Goal: Task Accomplishment & Management: Use online tool/utility

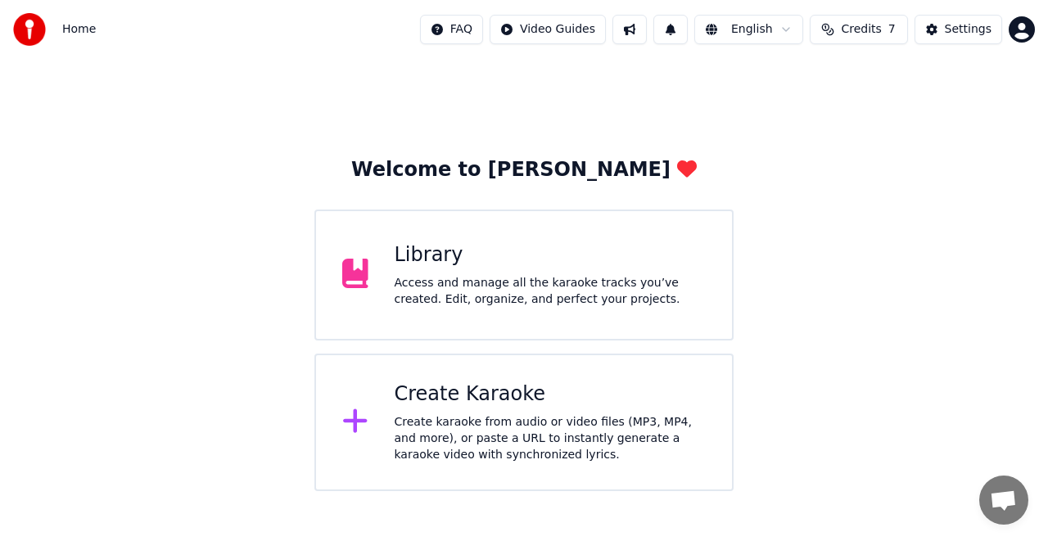
click at [457, 395] on div "Create Karaoke" at bounding box center [551, 394] width 312 height 26
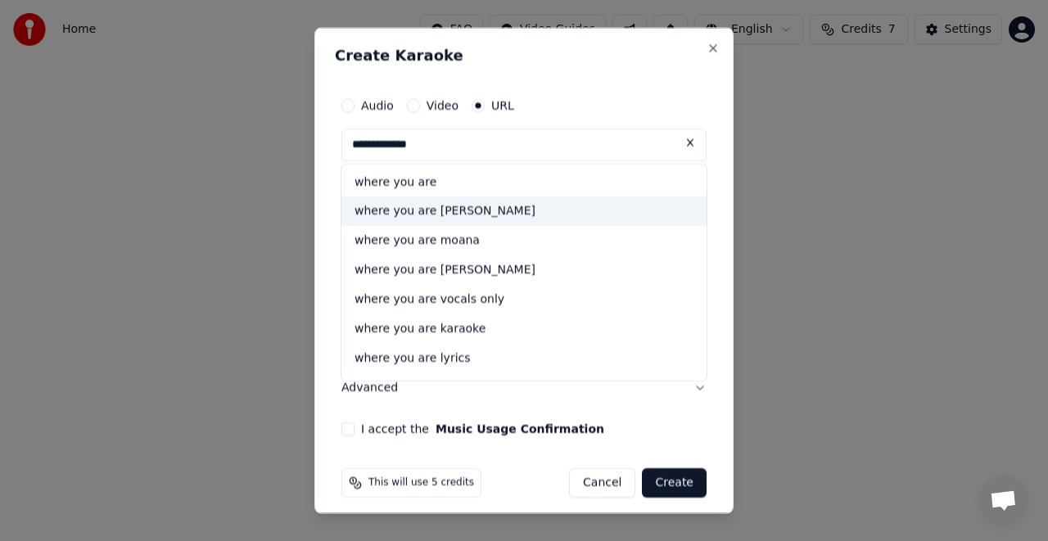
click at [494, 212] on div "where you are [PERSON_NAME]" at bounding box center [523, 210] width 365 height 29
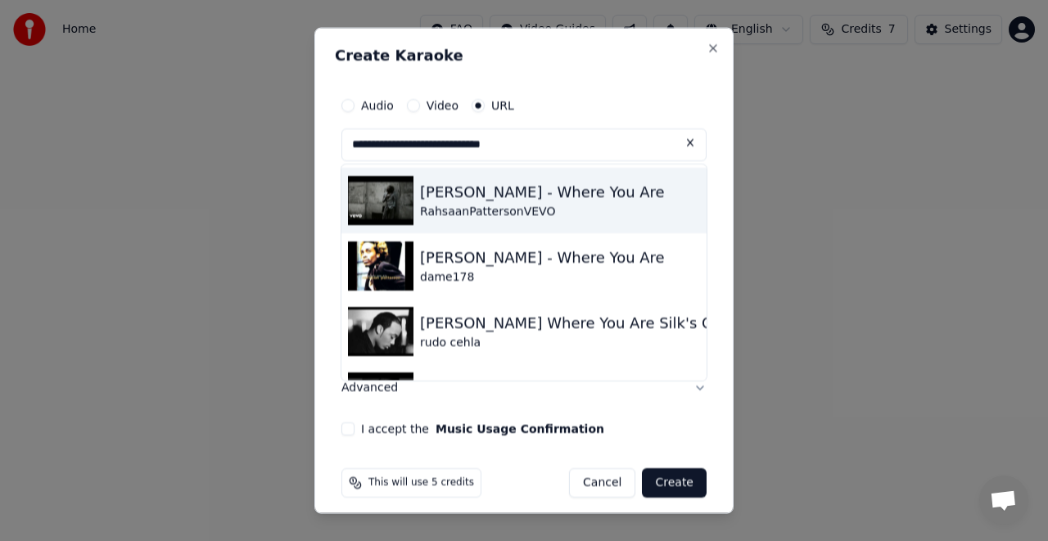
click at [510, 195] on div "[PERSON_NAME] - Where You Are" at bounding box center [542, 191] width 245 height 23
type input "**********"
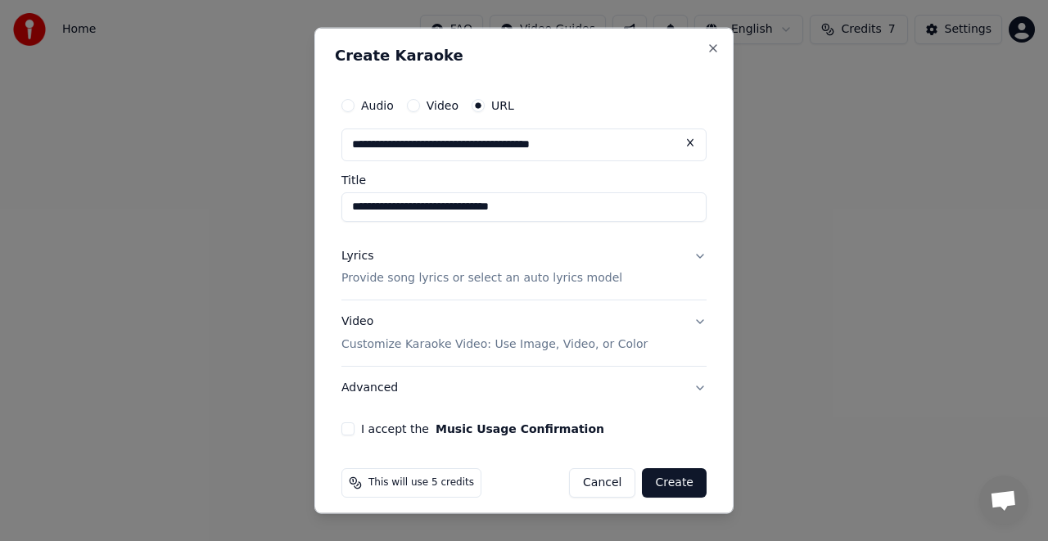
click at [688, 255] on button "Lyrics Provide song lyrics or select an auto lyrics model" at bounding box center [523, 266] width 365 height 65
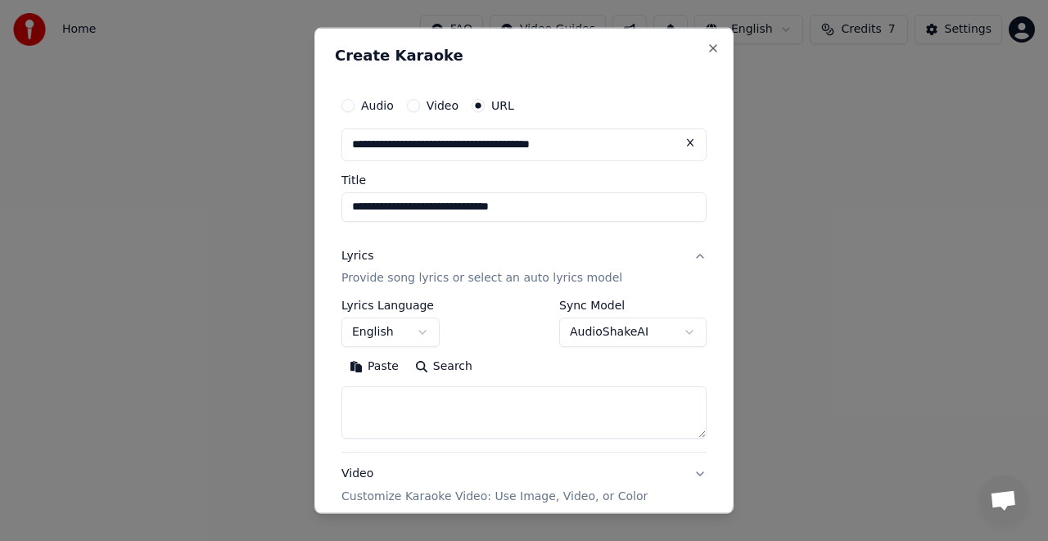
click at [676, 332] on button "AudioShakeAI" at bounding box center [632, 332] width 147 height 29
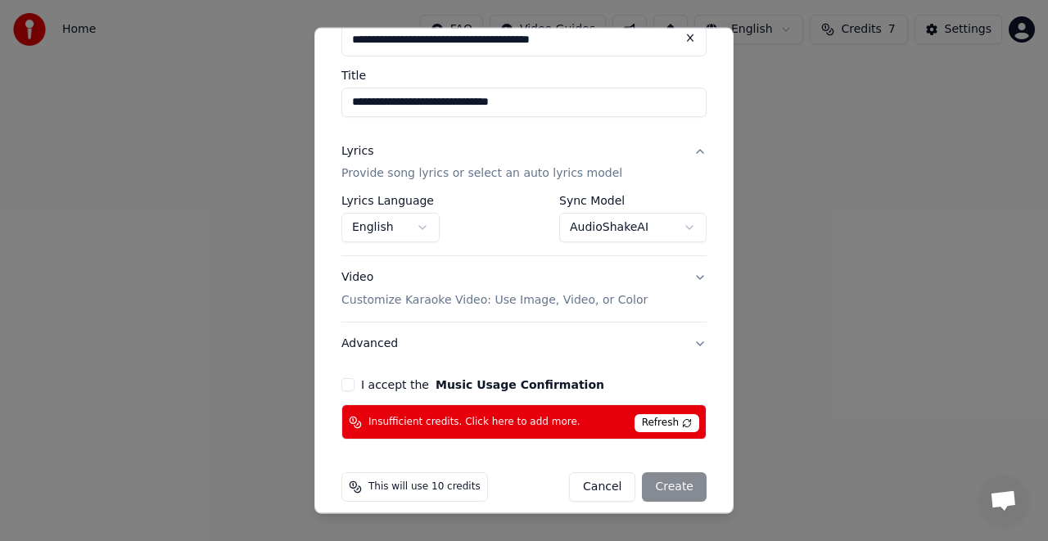
scroll to position [117, 0]
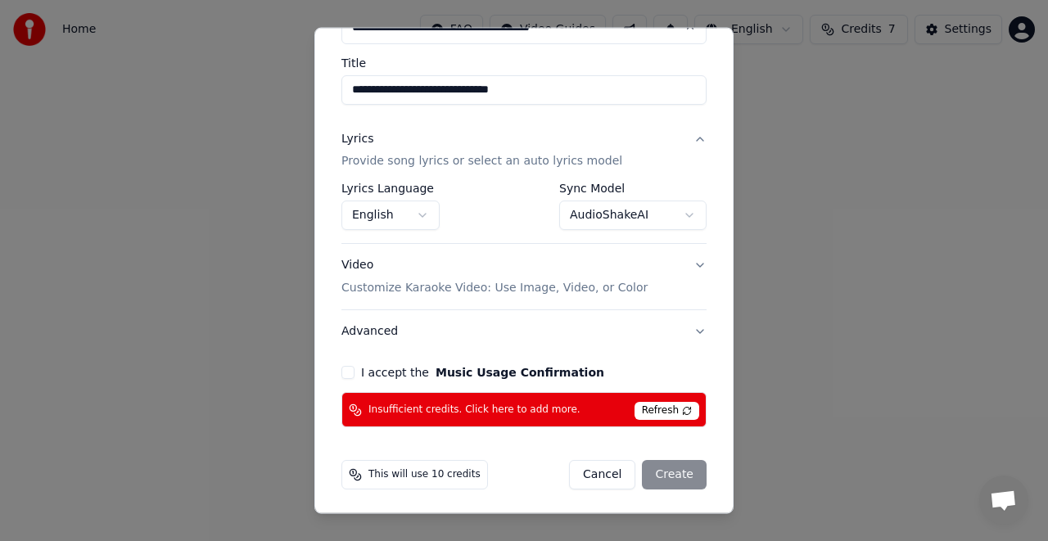
click at [674, 212] on button "AudioShakeAI" at bounding box center [632, 215] width 147 height 29
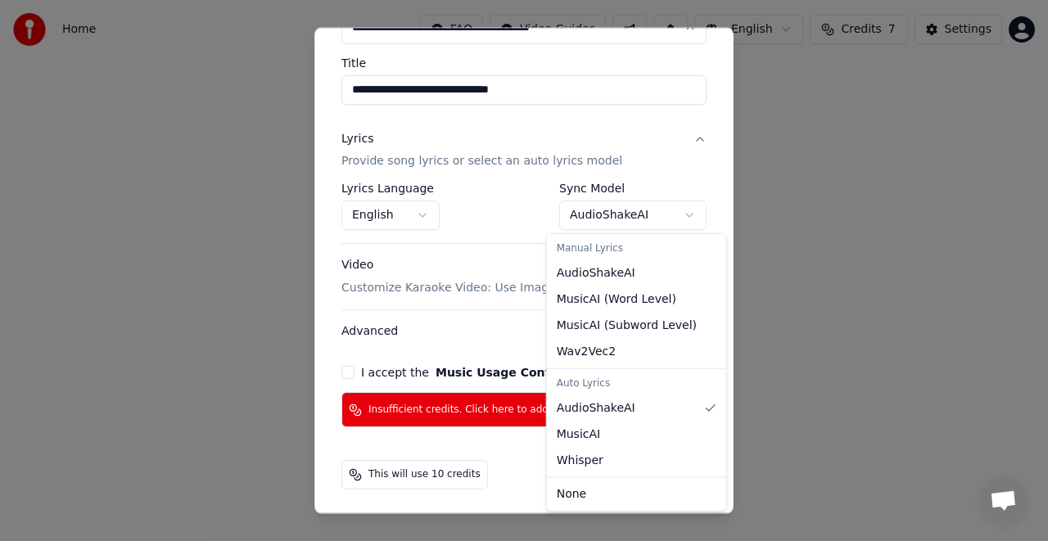
click at [601, 251] on div "Manual Lyrics" at bounding box center [636, 248] width 173 height 23
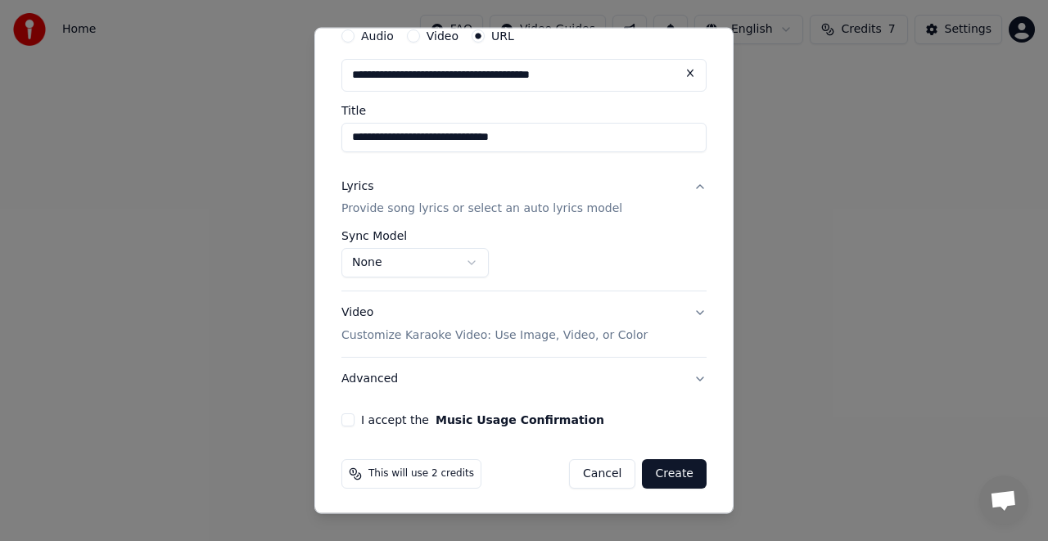
scroll to position [0, 0]
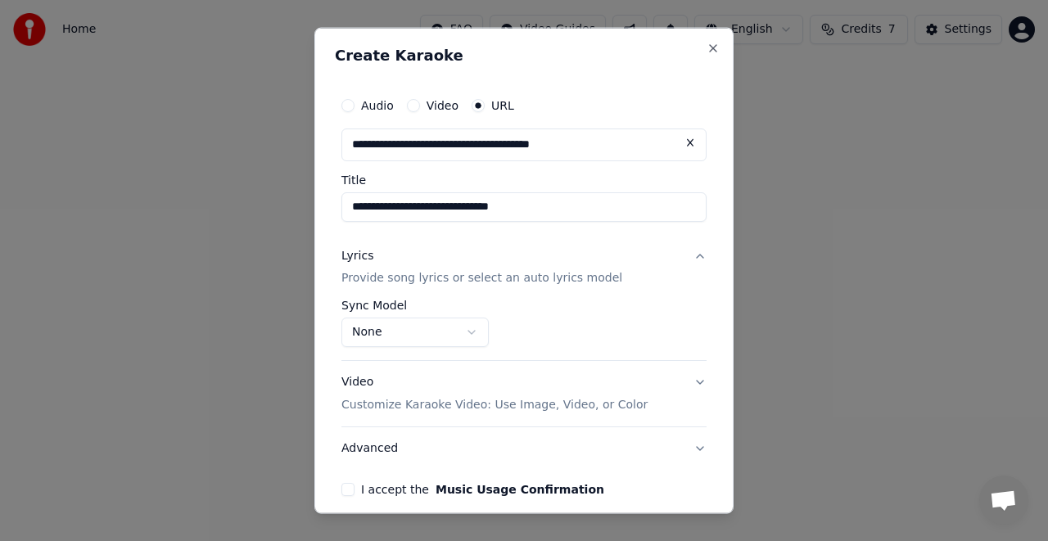
click at [472, 332] on button "None" at bounding box center [414, 332] width 147 height 29
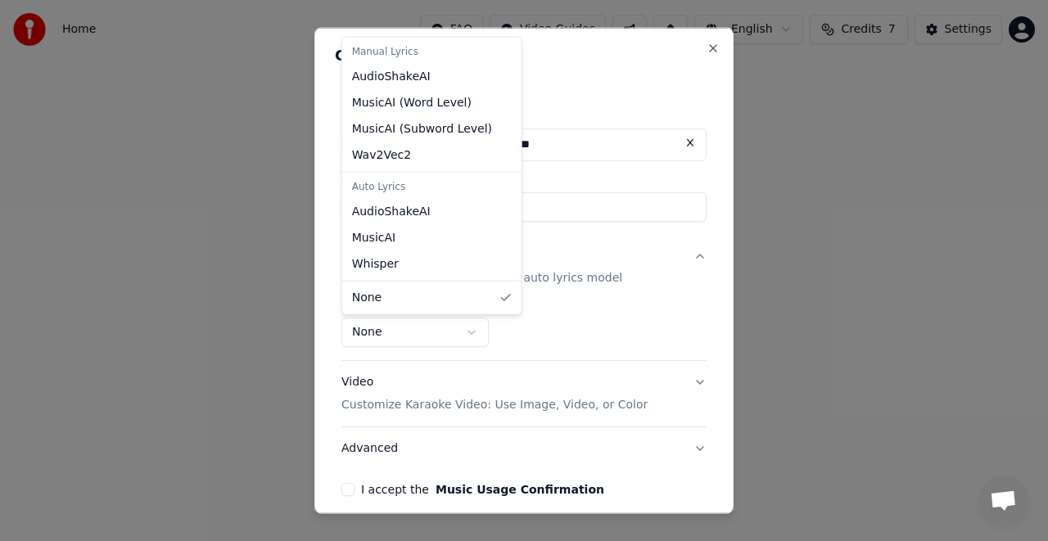
select select "**********"
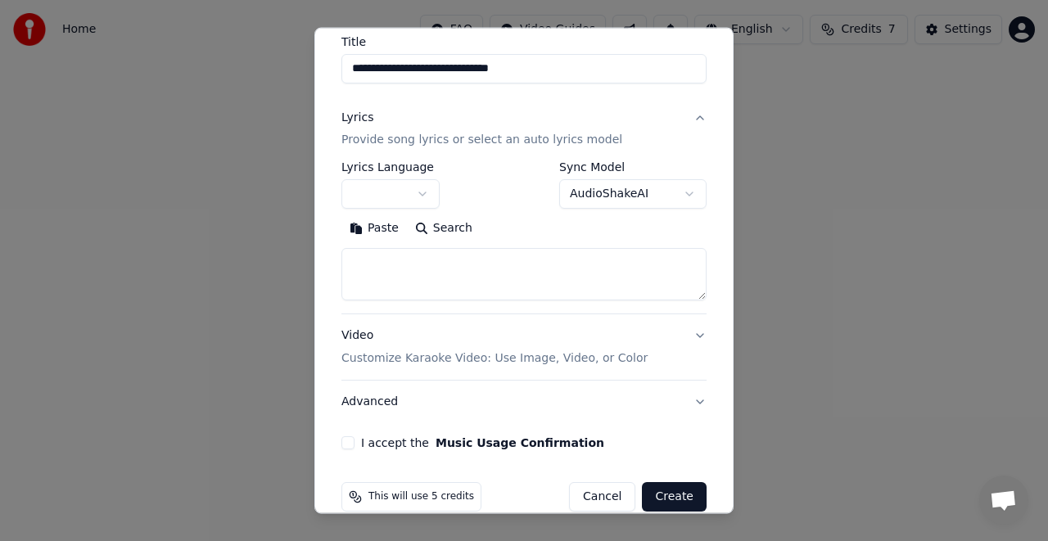
scroll to position [161, 0]
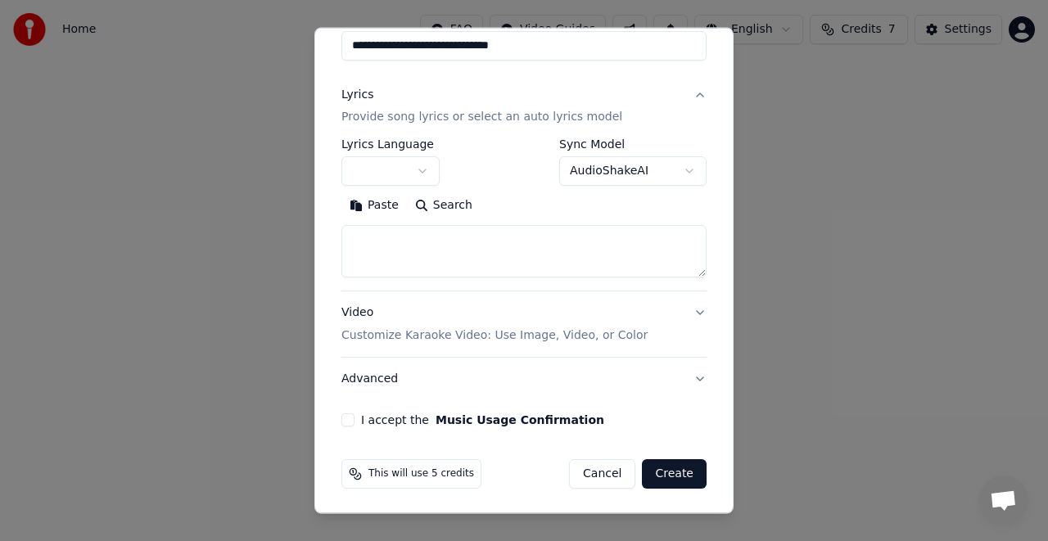
click at [349, 419] on button "I accept the Music Usage Confirmation" at bounding box center [347, 419] width 13 height 13
click at [422, 167] on button "button" at bounding box center [390, 170] width 98 height 29
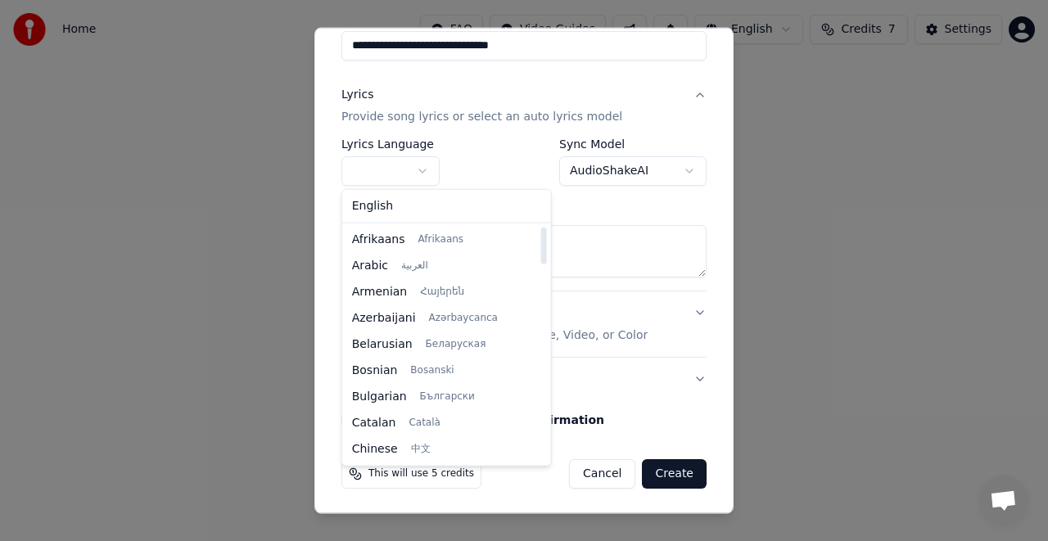
select select "**"
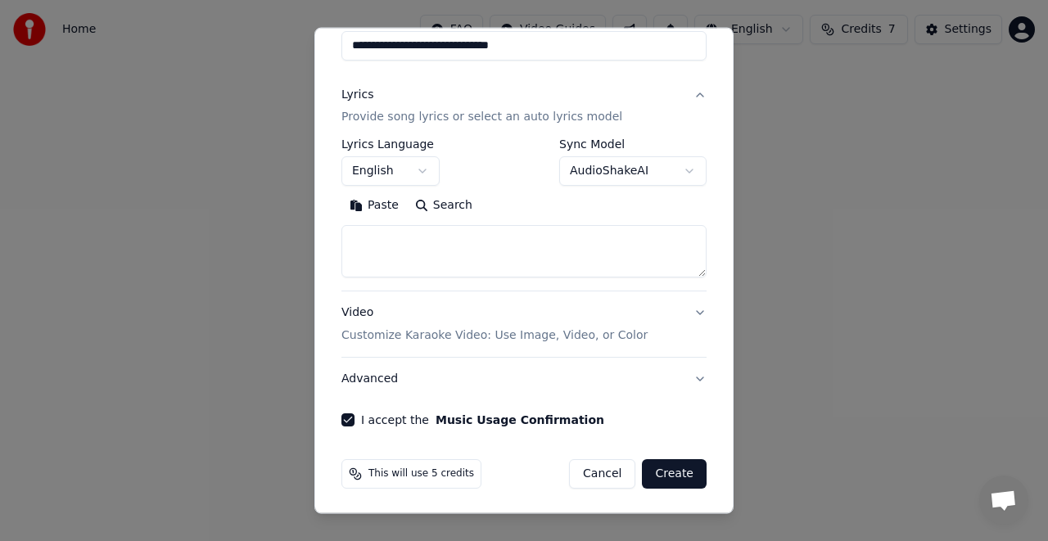
click at [670, 473] on button "Create" at bounding box center [674, 473] width 65 height 29
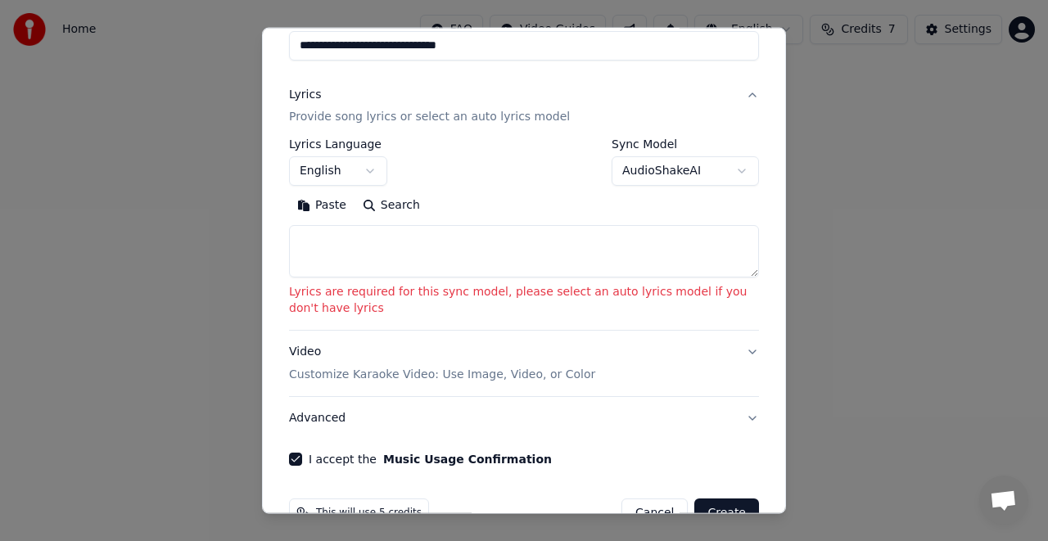
click at [729, 166] on button "AudioShakeAI" at bounding box center [685, 170] width 147 height 29
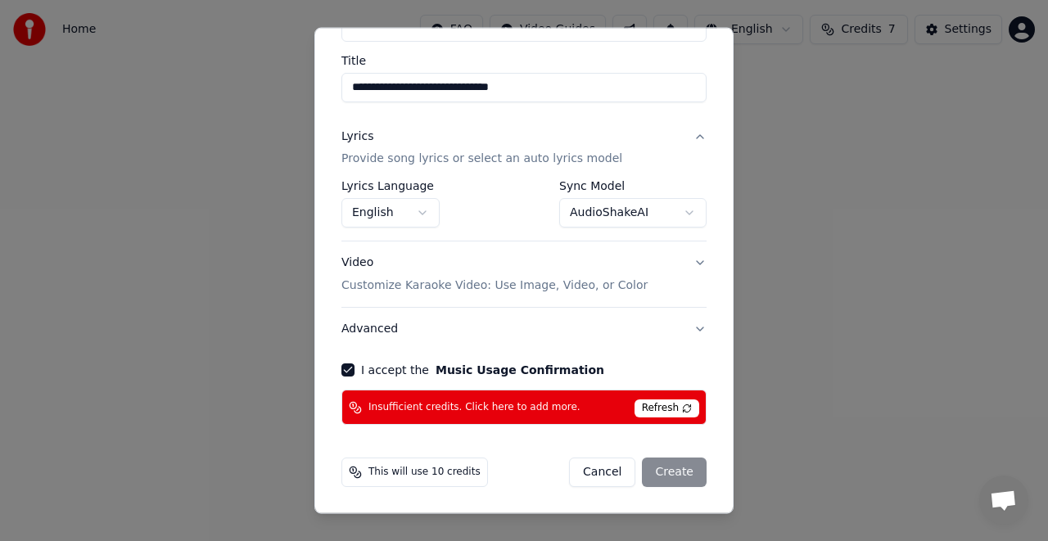
scroll to position [70, 0]
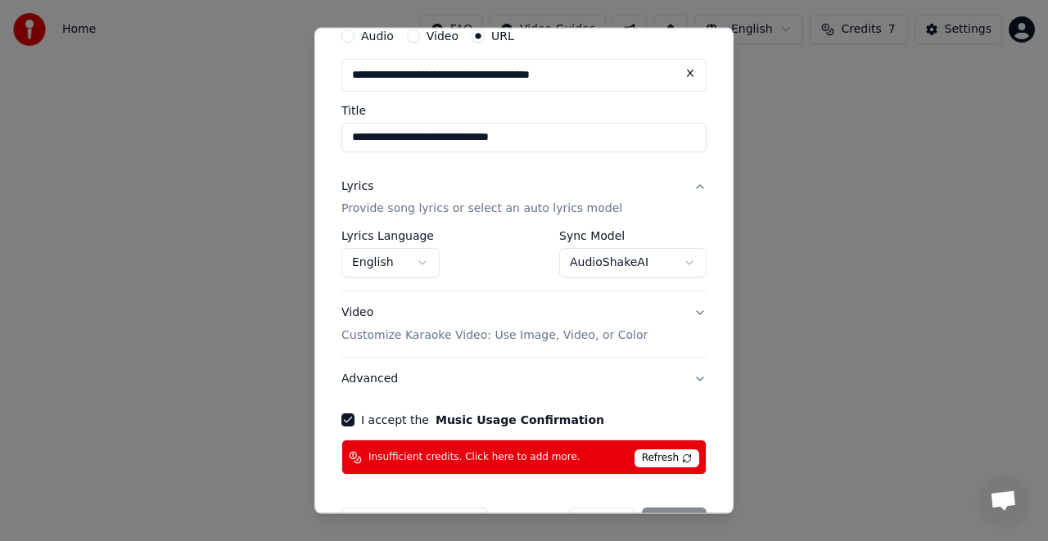
select select "**********"
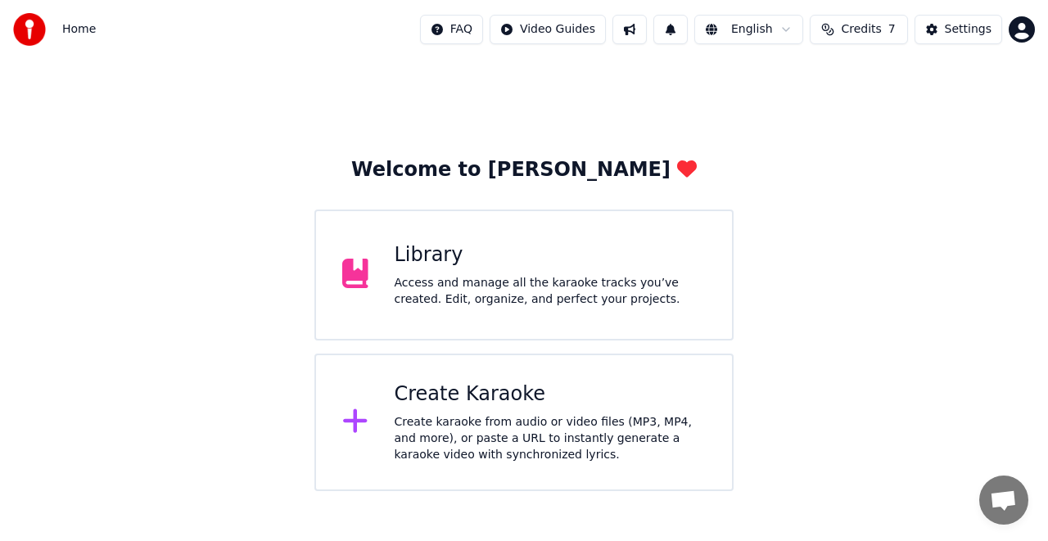
click at [862, 26] on span "Credits" at bounding box center [861, 29] width 40 height 16
click at [784, 79] on th "Topup" at bounding box center [770, 77] width 47 height 33
click at [782, 113] on td "50" at bounding box center [770, 108] width 47 height 29
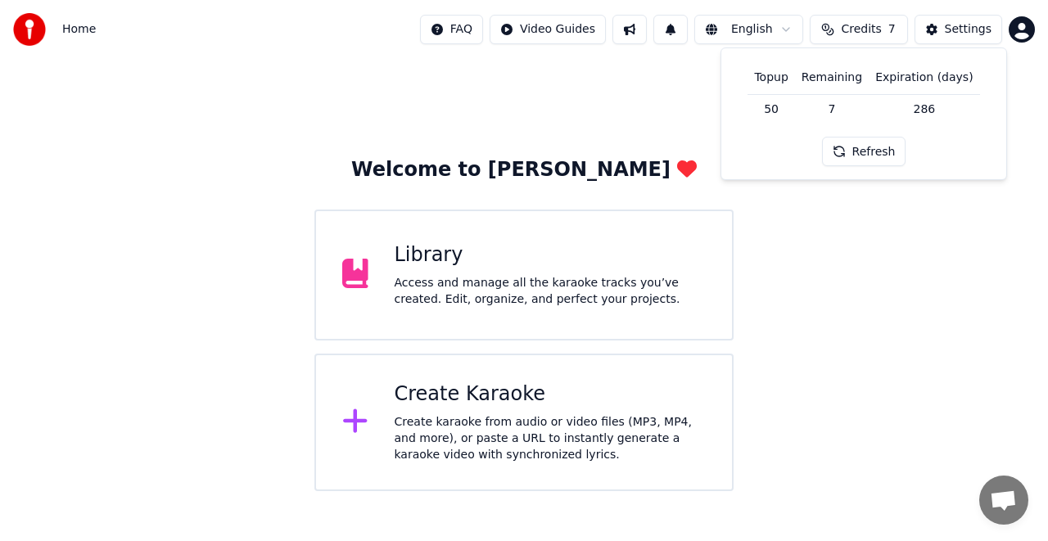
click at [874, 150] on button "Refresh" at bounding box center [864, 151] width 84 height 29
click at [950, 25] on div "Settings" at bounding box center [968, 29] width 47 height 16
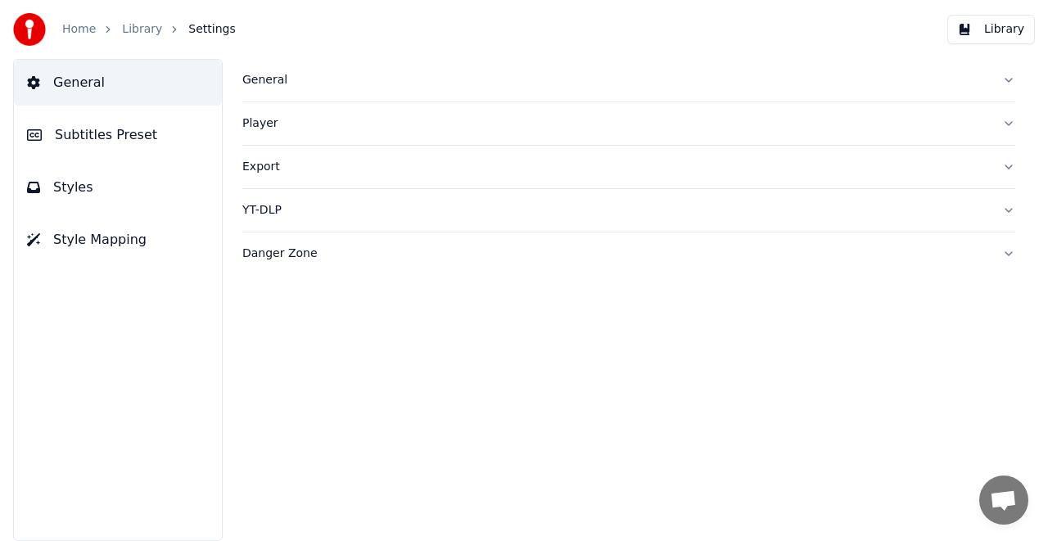
click at [138, 28] on link "Library" at bounding box center [142, 29] width 40 height 16
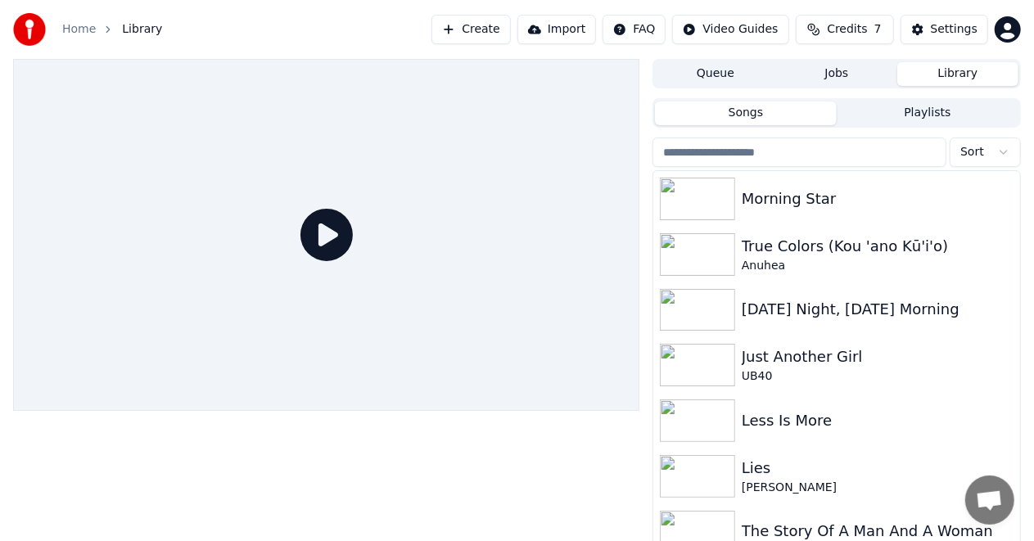
click at [866, 29] on span "Credits" at bounding box center [847, 29] width 40 height 16
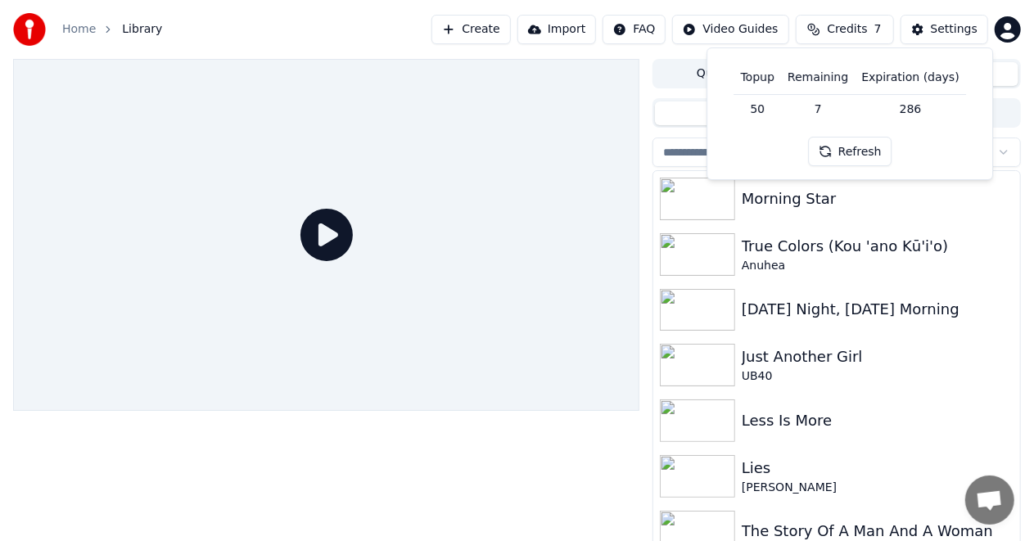
click at [79, 31] on link "Home" at bounding box center [79, 29] width 34 height 16
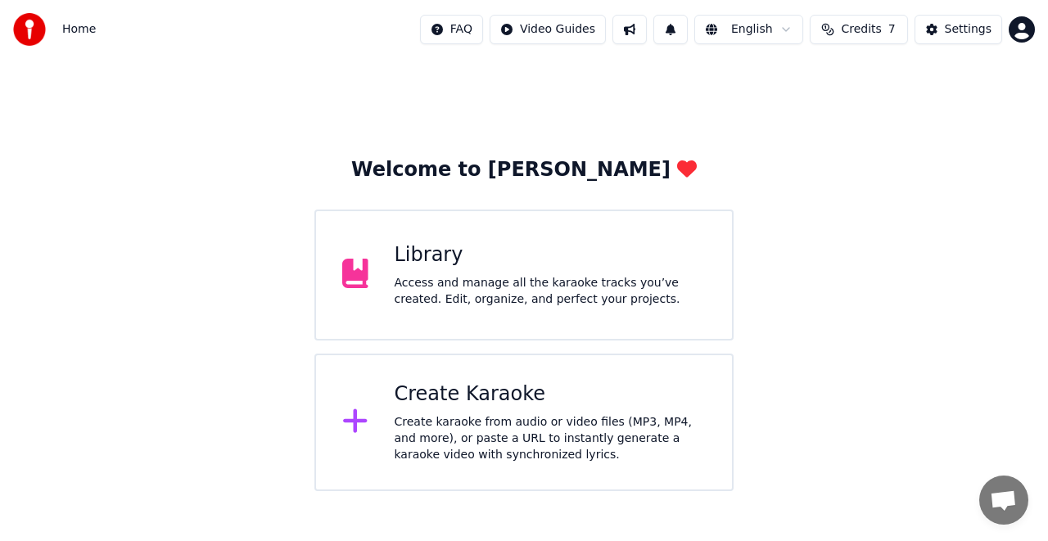
click at [1018, 25] on html "Home FAQ Video Guides English Credits 7 Settings Welcome to Youka Library Acces…" at bounding box center [524, 245] width 1048 height 491
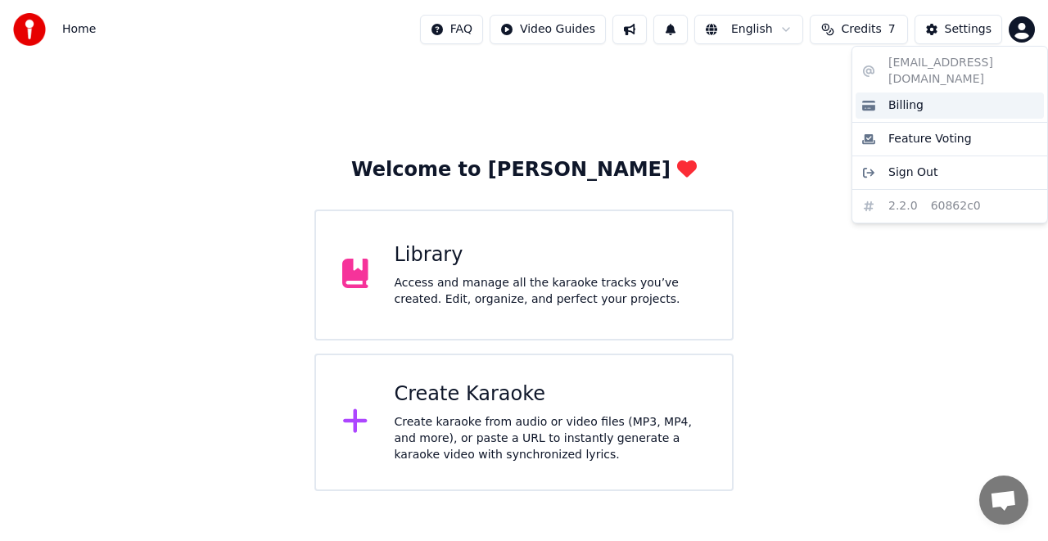
click at [919, 97] on span "Billing" at bounding box center [905, 105] width 35 height 16
